Goal: Information Seeking & Learning: Learn about a topic

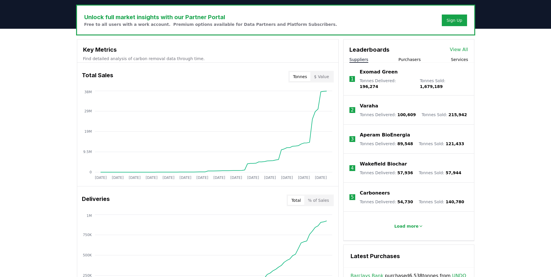
scroll to position [174, 0]
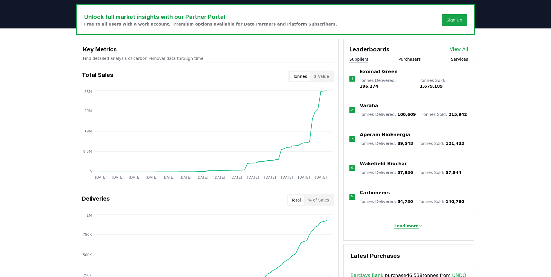
click at [408, 223] on p "Load more" at bounding box center [406, 226] width 24 height 6
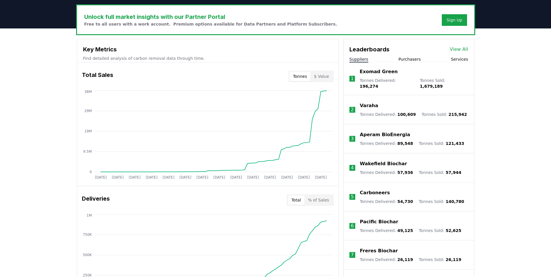
click at [402, 62] on button "Purchasers" at bounding box center [410, 59] width 22 height 6
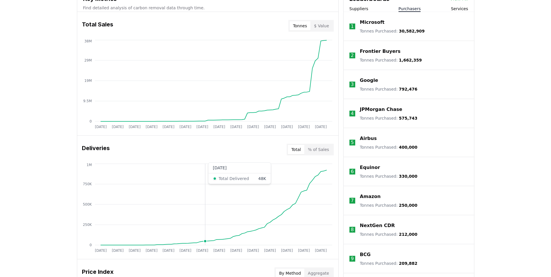
scroll to position [116, 0]
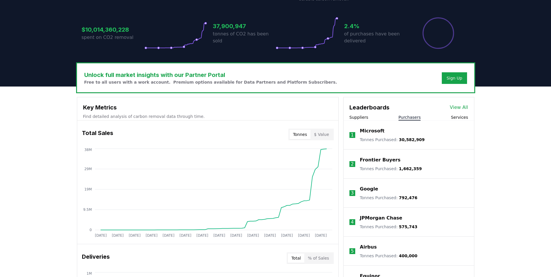
click at [356, 116] on button "Suppliers" at bounding box center [359, 118] width 19 height 6
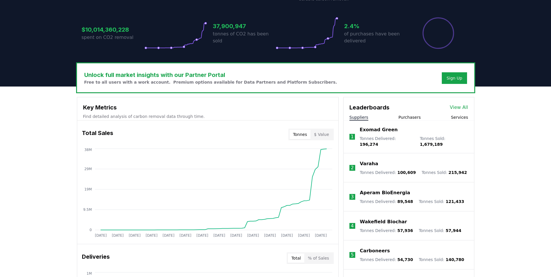
click at [459, 107] on link "View All" at bounding box center [459, 107] width 18 height 7
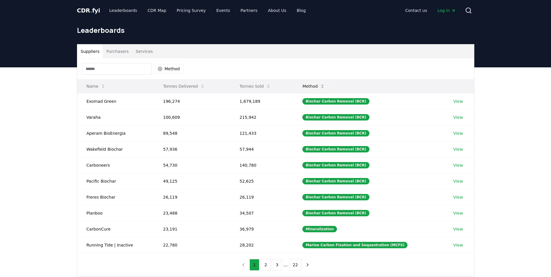
click at [322, 88] on button "Method" at bounding box center [314, 87] width 32 height 12
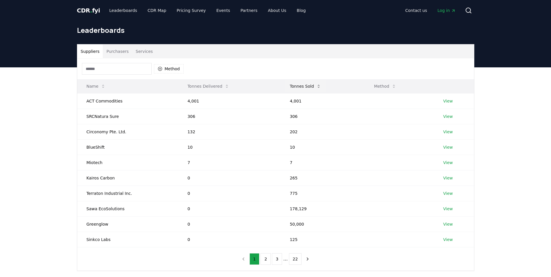
click at [305, 86] on button "Tonnes Sold" at bounding box center [305, 87] width 40 height 12
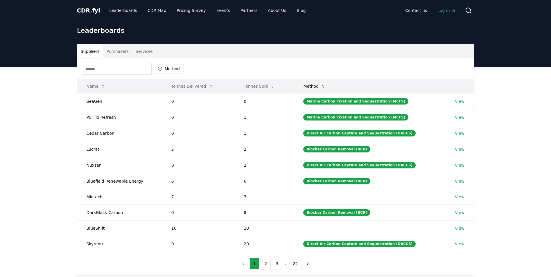
click at [325, 85] on button "Method" at bounding box center [315, 87] width 32 height 12
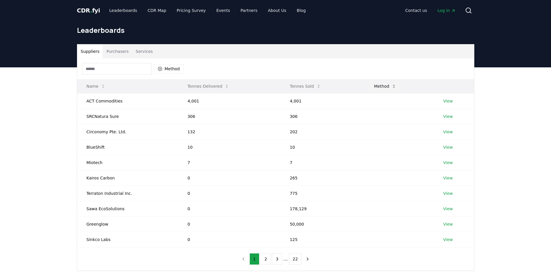
click at [394, 88] on button "Method" at bounding box center [386, 87] width 32 height 12
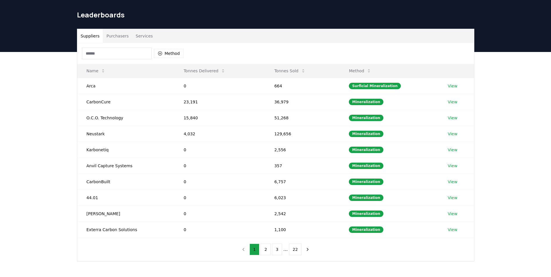
scroll to position [29, 0]
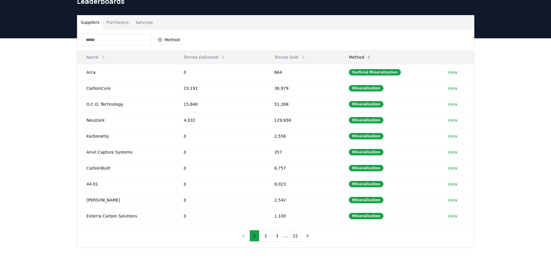
click at [374, 58] on button "Method" at bounding box center [360, 57] width 32 height 12
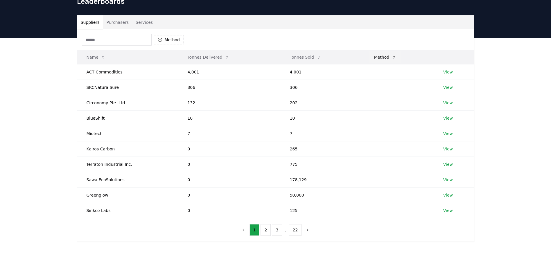
click at [380, 58] on button "Method" at bounding box center [386, 57] width 32 height 12
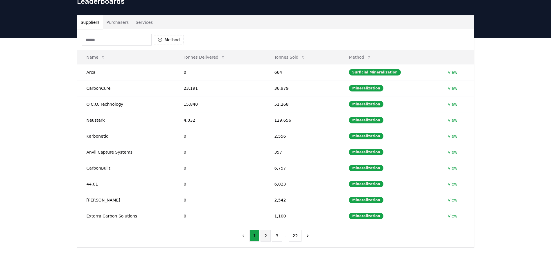
click at [268, 237] on button "2" at bounding box center [266, 236] width 10 height 12
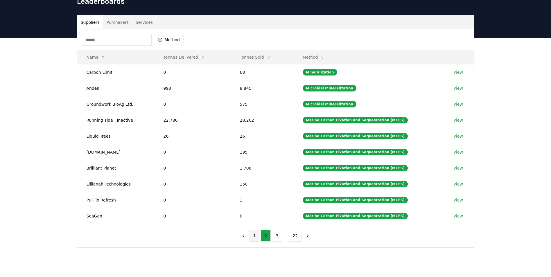
click at [258, 240] on button "1" at bounding box center [255, 236] width 10 height 12
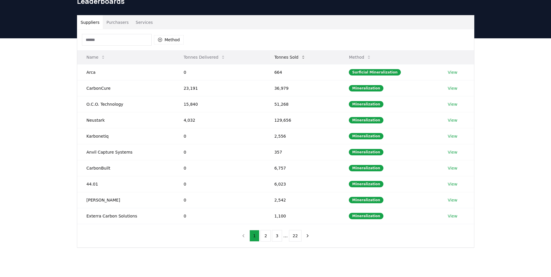
click at [289, 61] on button "Tonnes Sold" at bounding box center [290, 57] width 40 height 12
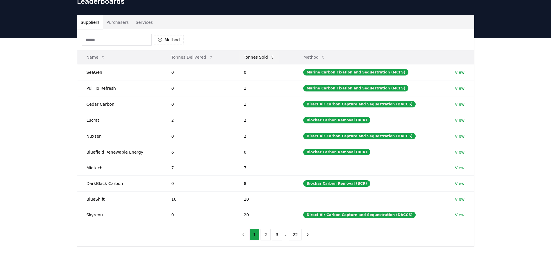
click at [261, 58] on button "Tonnes Sold" at bounding box center [259, 57] width 40 height 12
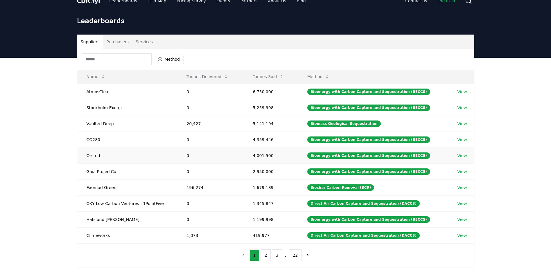
scroll to position [0, 0]
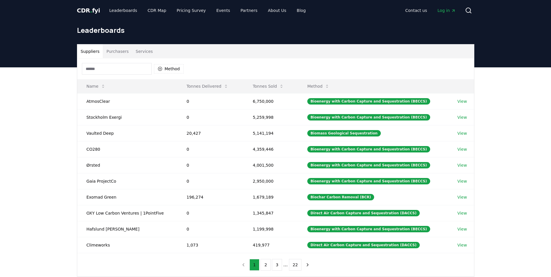
click at [86, 8] on span "CDR . fyi" at bounding box center [88, 10] width 23 height 7
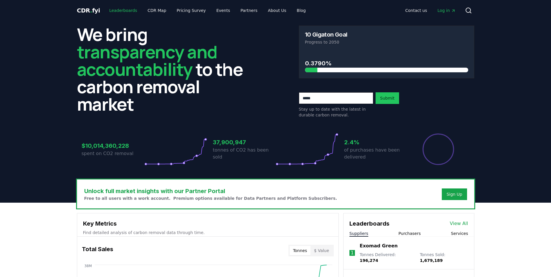
click at [122, 12] on link "Leaderboards" at bounding box center [123, 10] width 37 height 10
